Goal: Navigation & Orientation: Go to known website

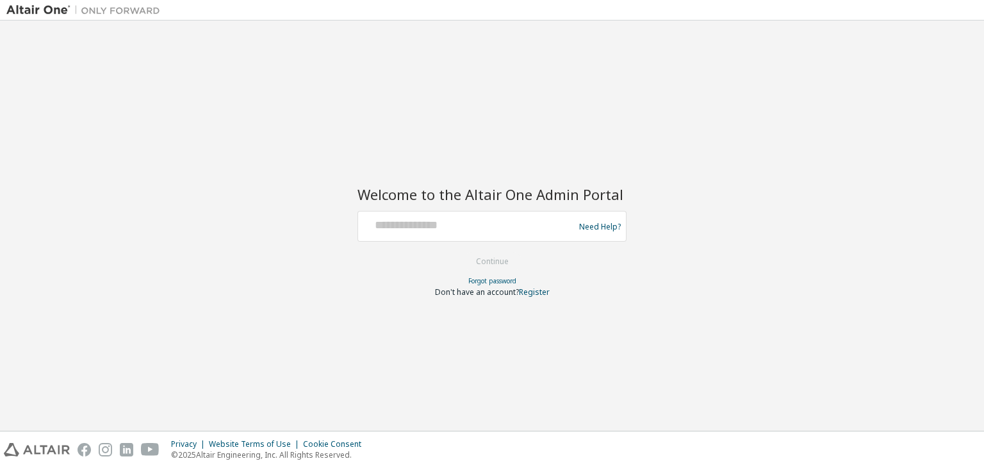
click at [472, 172] on div "Welcome to the Altair One Admin Portal Need Help? Please make sure that you pro…" at bounding box center [491, 233] width 269 height 127
click at [448, 220] on input "text" at bounding box center [467, 223] width 209 height 19
click at [521, 215] on input "text" at bounding box center [467, 223] width 209 height 19
click at [582, 329] on div "Welcome to the Altair One Admin Portal Need Help? Please make sure that you pro…" at bounding box center [491, 225] width 971 height 397
click at [541, 296] on link "Register" at bounding box center [534, 291] width 31 height 11
